Goal: Information Seeking & Learning: Check status

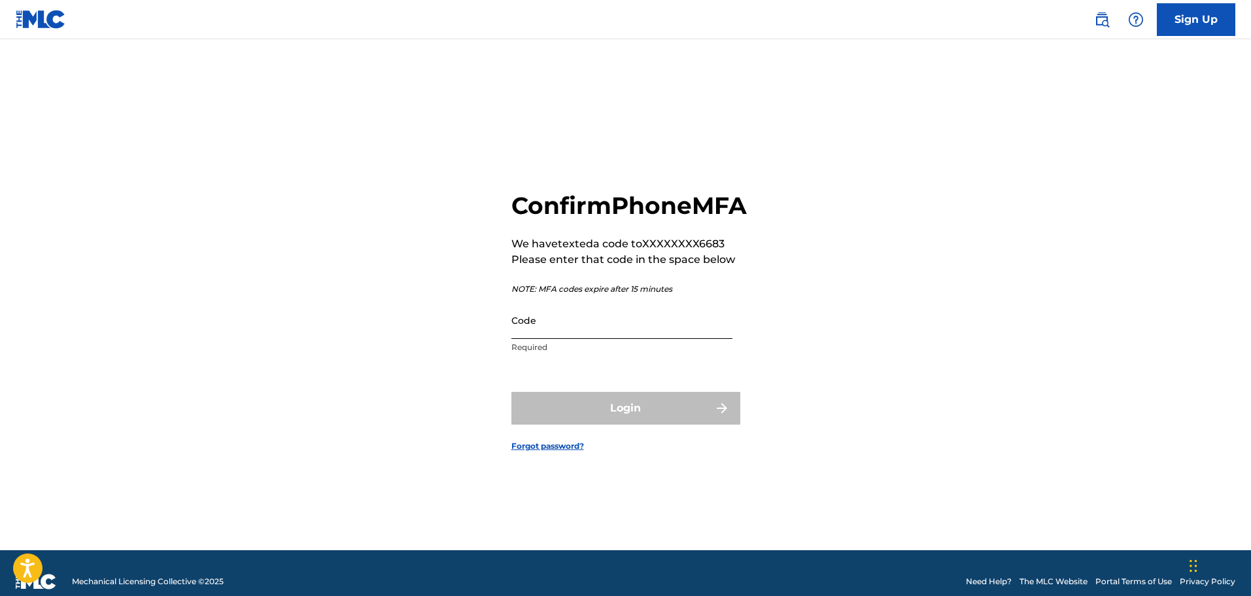
click at [555, 325] on input "Code" at bounding box center [621, 320] width 221 height 37
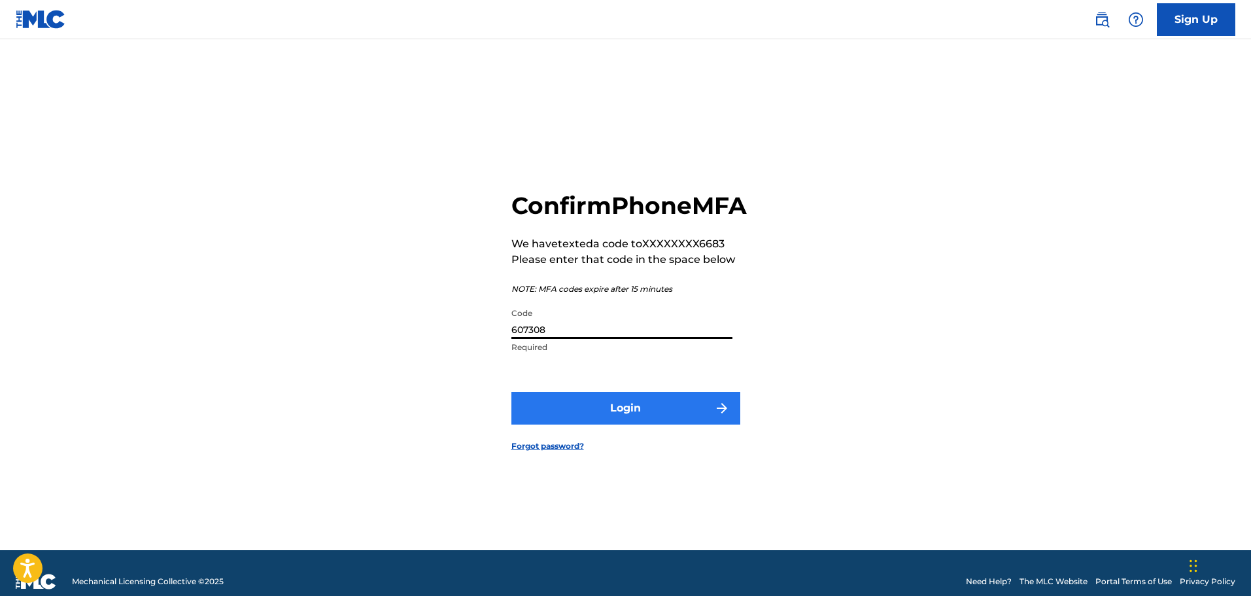
type input "607308"
click at [600, 424] on button "Login" at bounding box center [625, 408] width 229 height 33
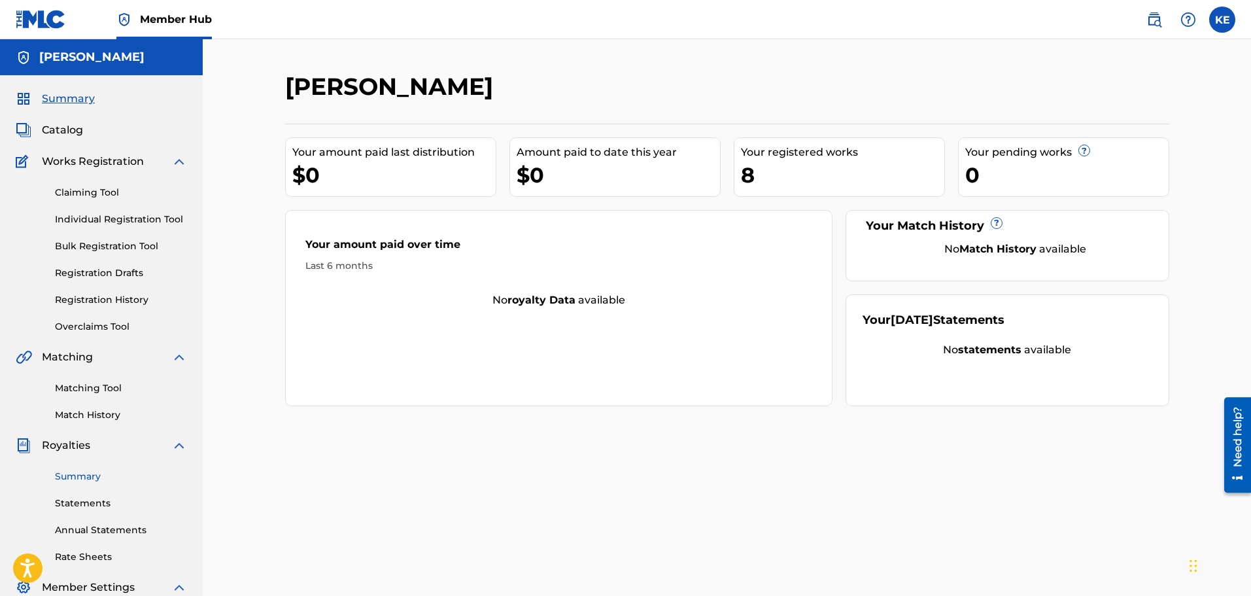
click at [96, 479] on link "Summary" at bounding box center [121, 477] width 132 height 14
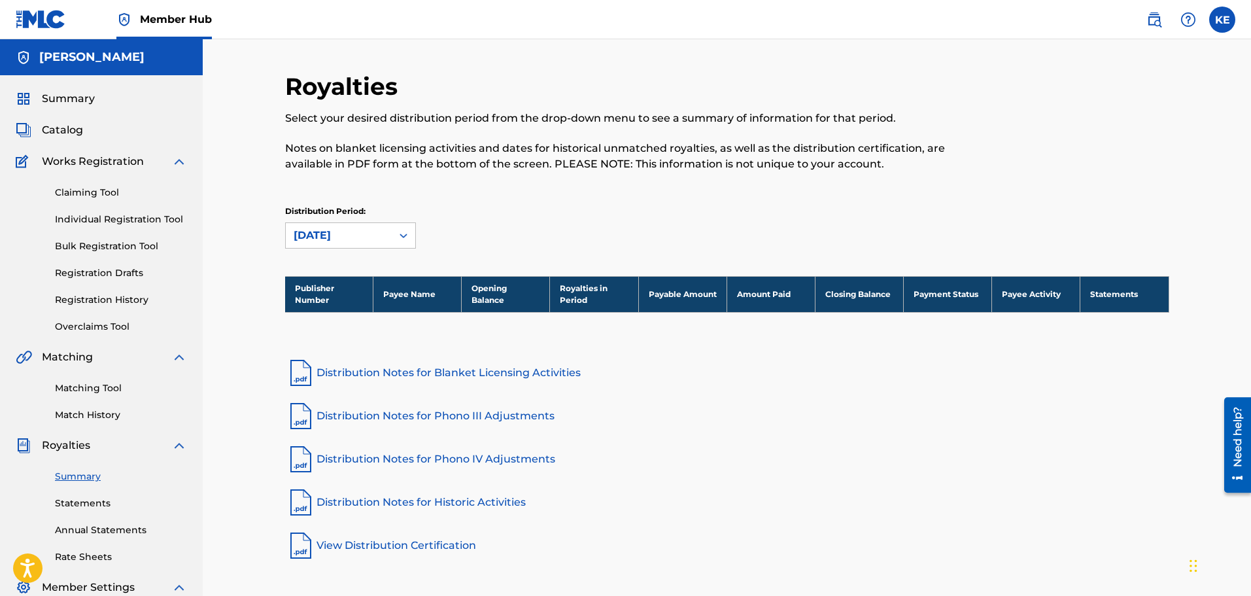
scroll to position [6, 0]
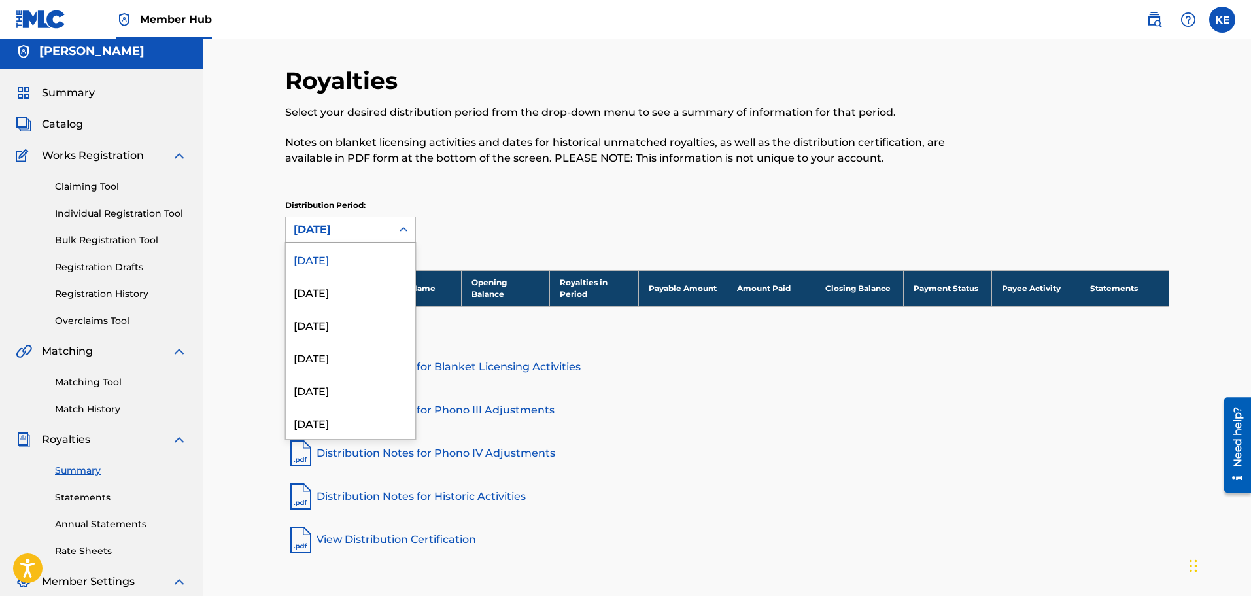
click at [366, 238] on div "[DATE]" at bounding box center [339, 229] width 106 height 25
click at [358, 292] on div "[DATE]" at bounding box center [351, 291] width 130 height 33
click at [359, 232] on div "[DATE]" at bounding box center [339, 230] width 90 height 16
click at [365, 349] on div "[DATE]" at bounding box center [351, 357] width 130 height 33
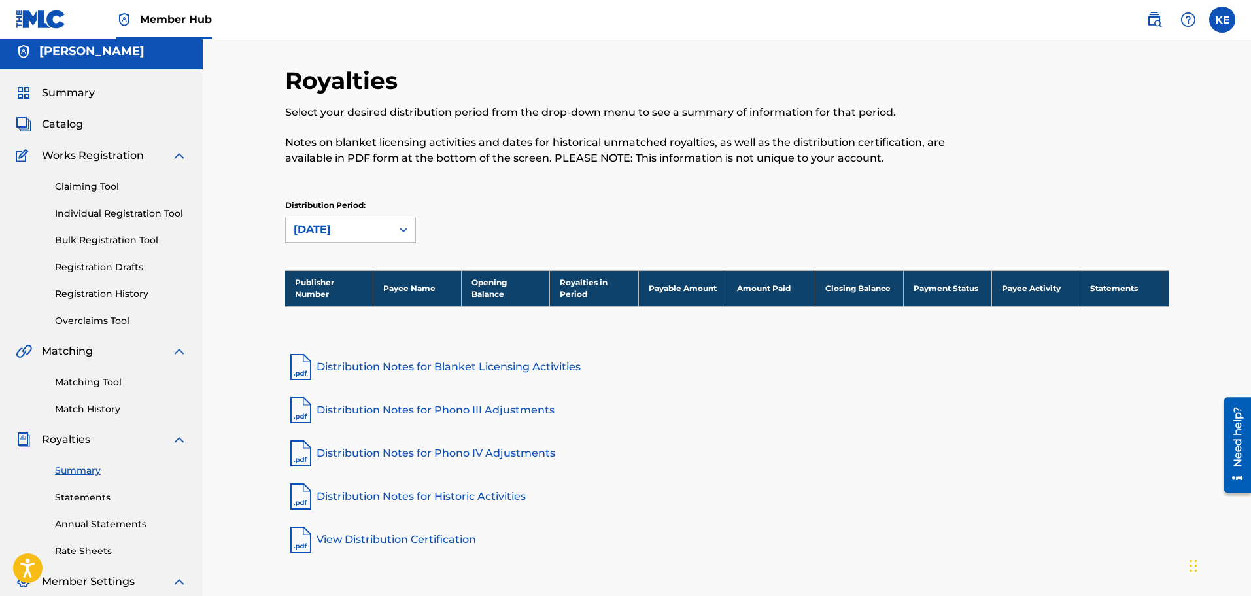
click at [367, 220] on div "[DATE]" at bounding box center [339, 229] width 106 height 25
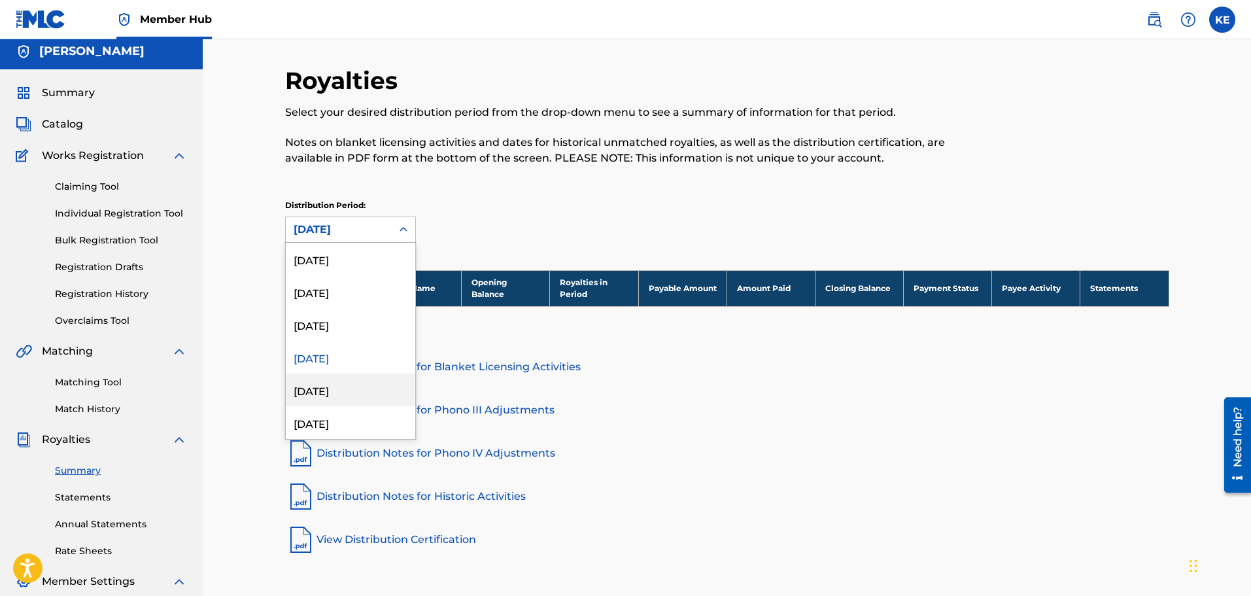
click at [351, 387] on div "[DATE]" at bounding box center [351, 389] width 130 height 33
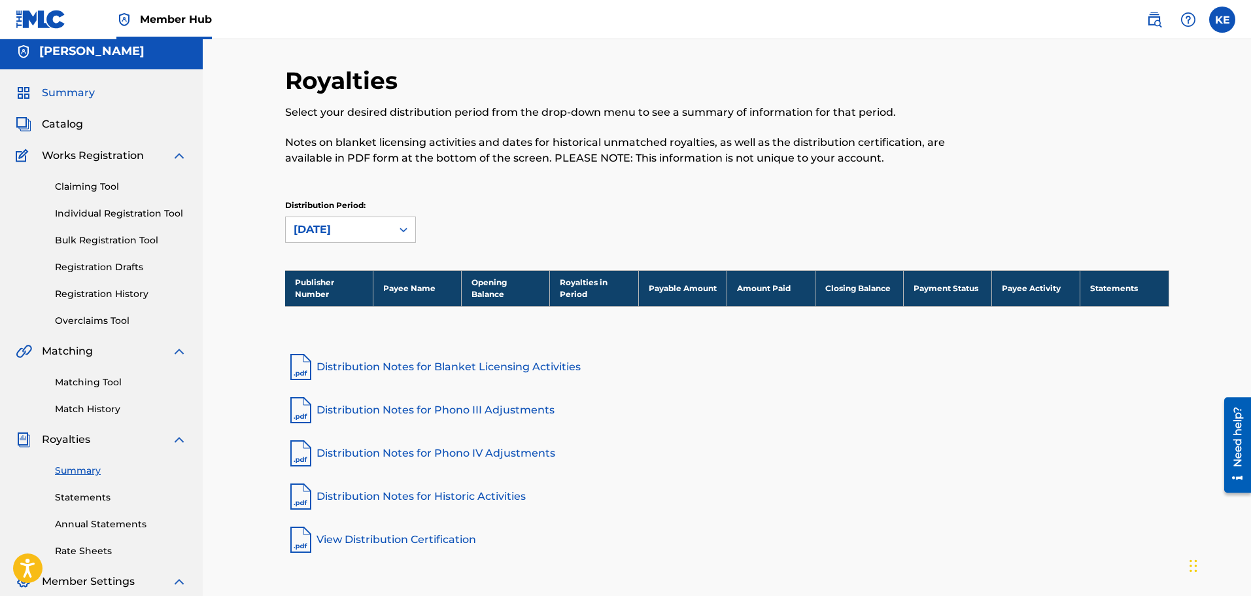
click at [75, 92] on span "Summary" at bounding box center [68, 93] width 53 height 16
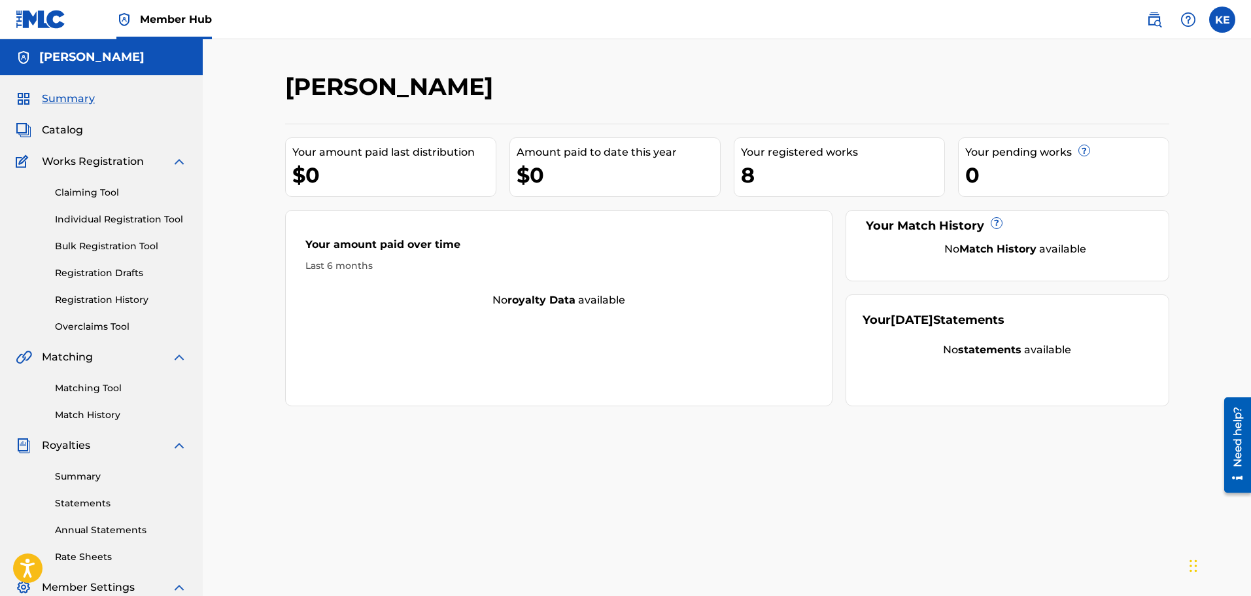
scroll to position [215, 0]
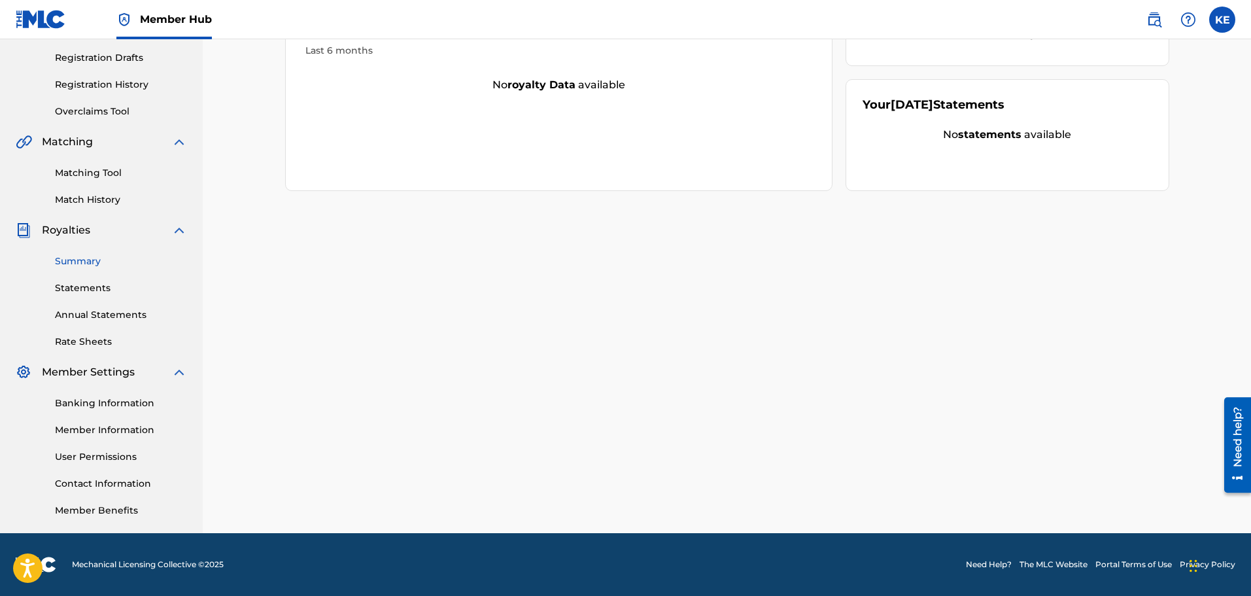
click at [99, 266] on link "Summary" at bounding box center [121, 261] width 132 height 14
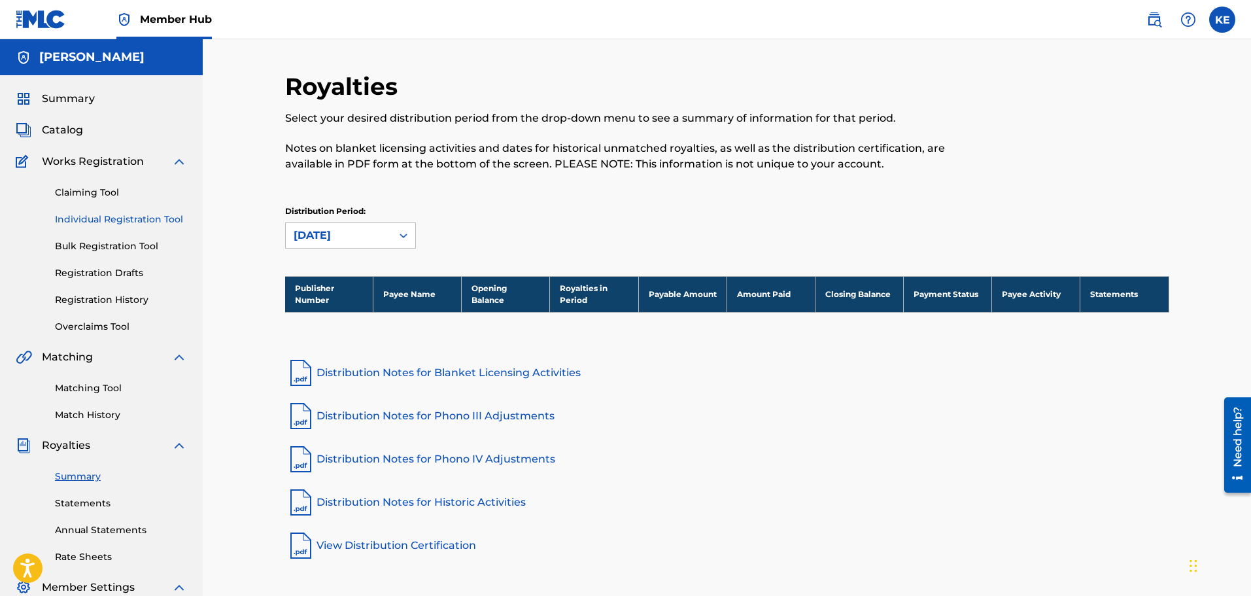
click at [101, 218] on link "Individual Registration Tool" at bounding box center [121, 220] width 132 height 14
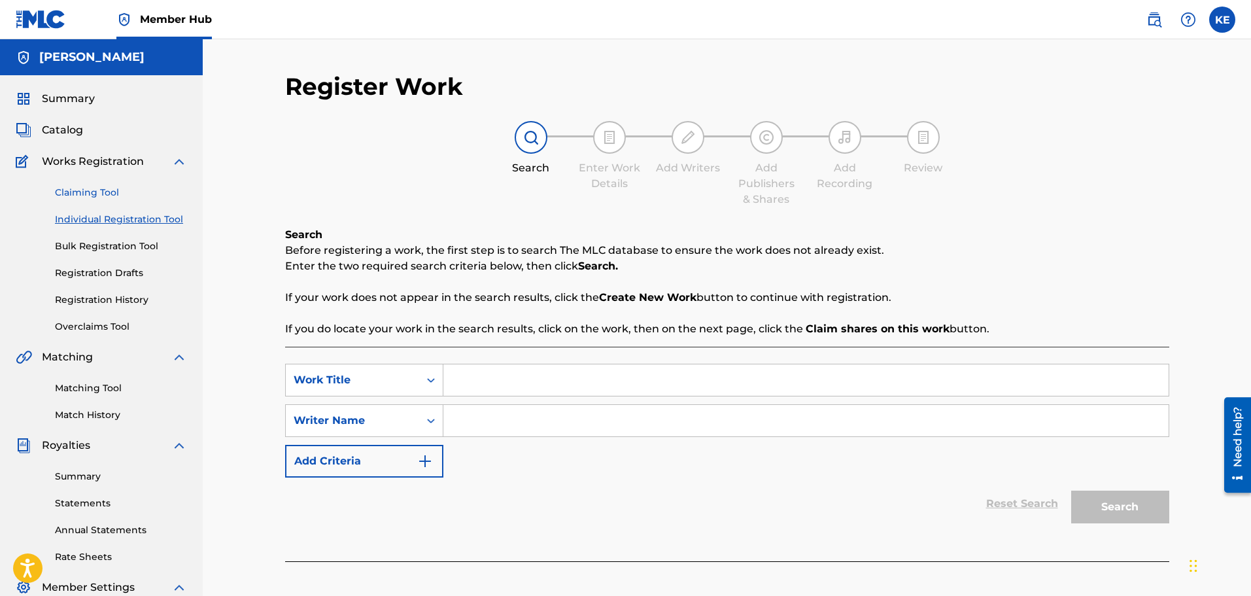
click at [94, 196] on link "Claiming Tool" at bounding box center [121, 193] width 132 height 14
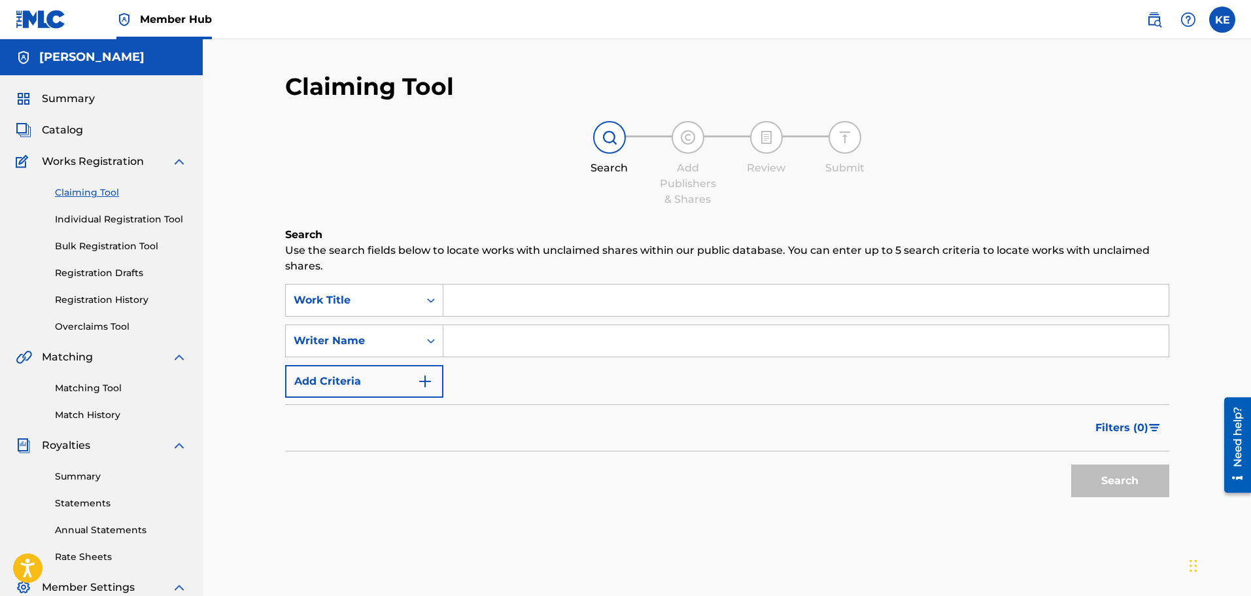
click at [98, 262] on div "Claiming Tool Individual Registration Tool Bulk Registration Tool Registration …" at bounding box center [101, 251] width 171 height 164
click at [99, 273] on link "Registration Drafts" at bounding box center [121, 273] width 132 height 14
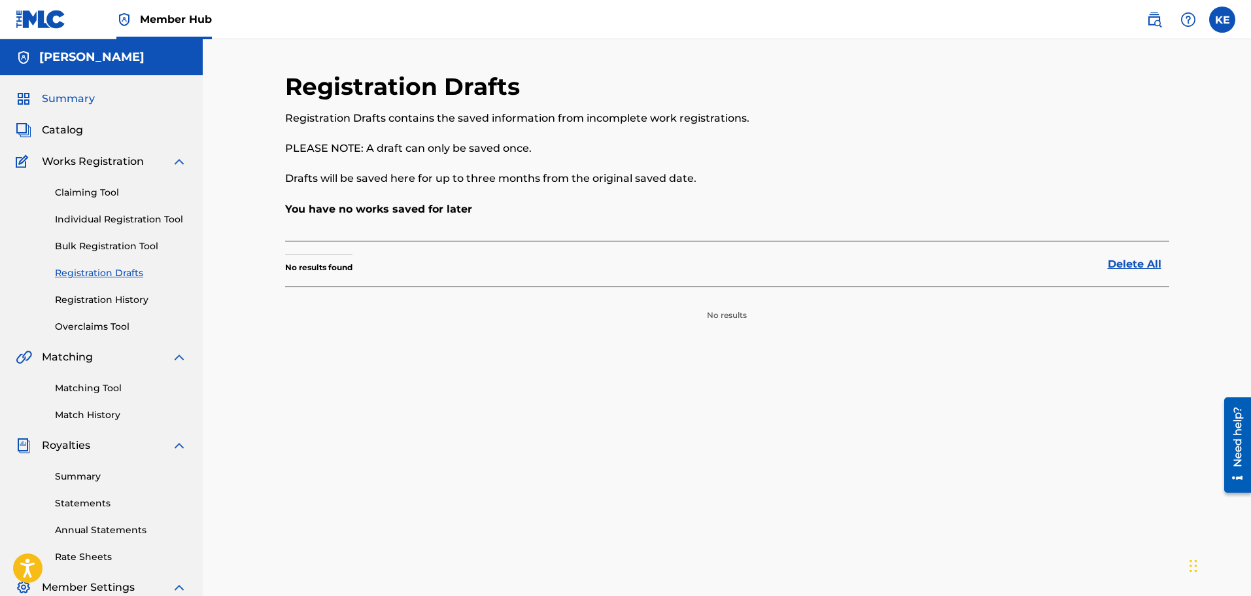
click at [56, 100] on span "Summary" at bounding box center [68, 99] width 53 height 16
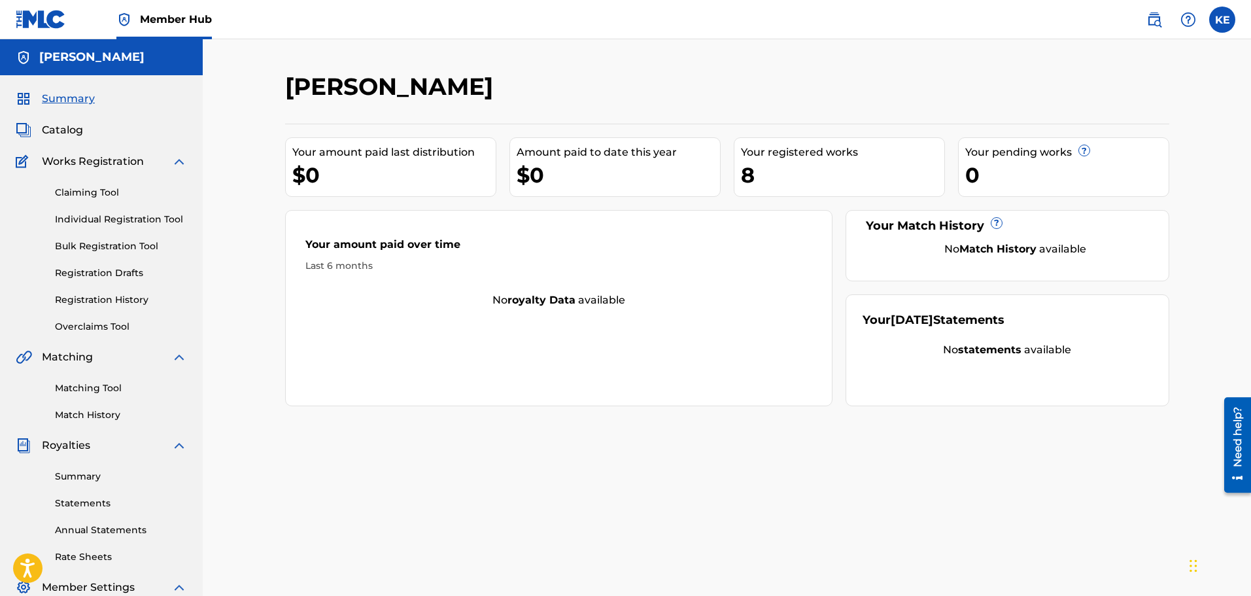
click at [95, 145] on div "Summary Catalog Works Registration Claiming Tool Individual Registration Tool B…" at bounding box center [101, 411] width 203 height 673
click at [65, 131] on span "Catalog" at bounding box center [62, 130] width 41 height 16
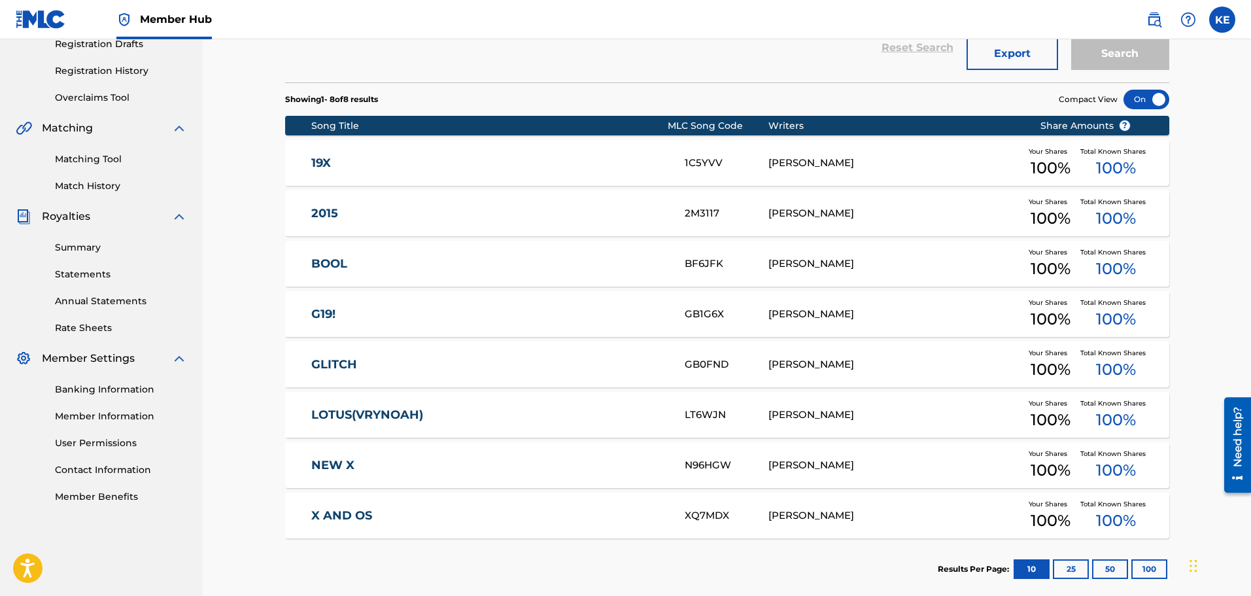
scroll to position [226, 0]
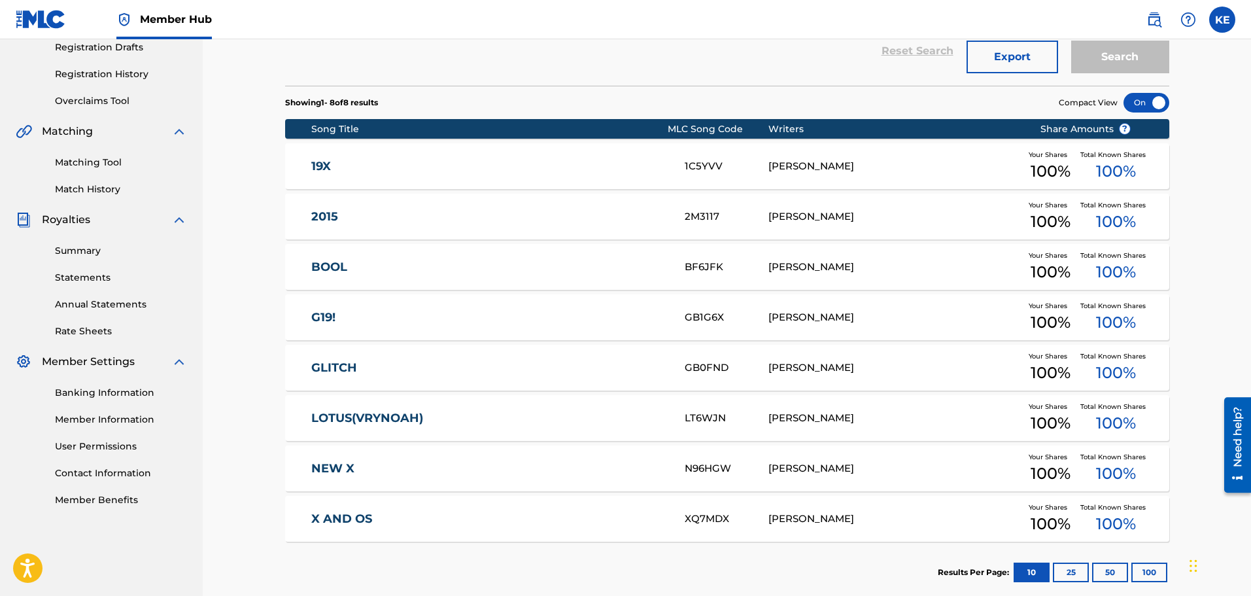
click at [580, 415] on link "LOTUS(VRYNOAH)" at bounding box center [489, 418] width 356 height 15
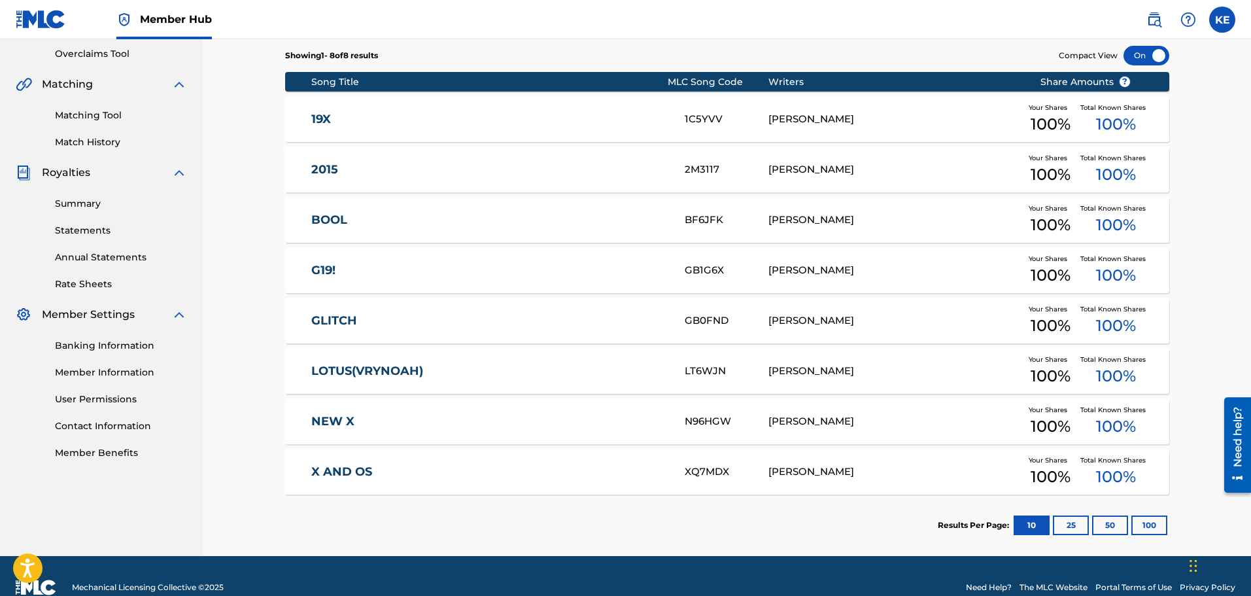
scroll to position [273, 0]
click at [752, 322] on div "GB0FND" at bounding box center [727, 320] width 84 height 15
